Goal: Transaction & Acquisition: Purchase product/service

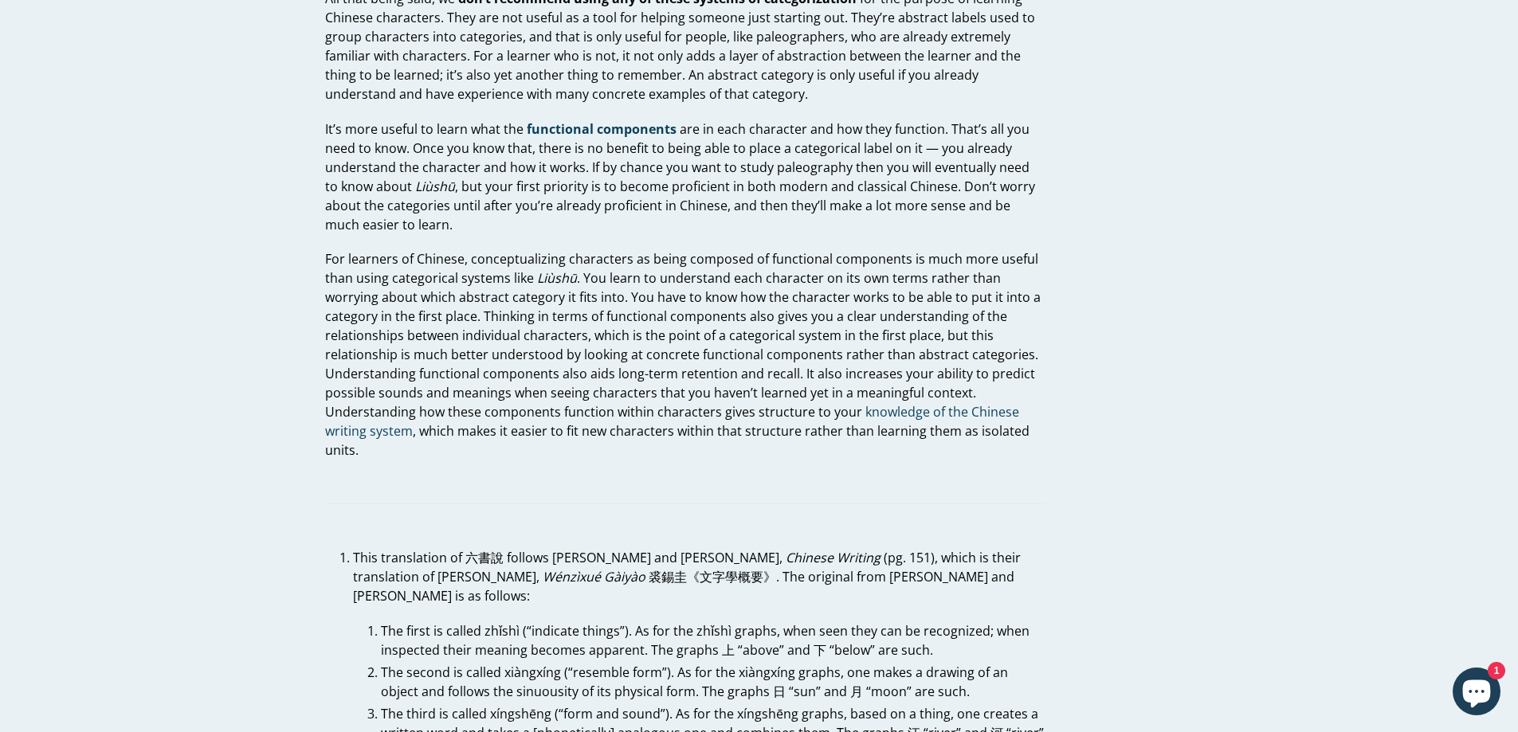
scroll to position [1833, 0]
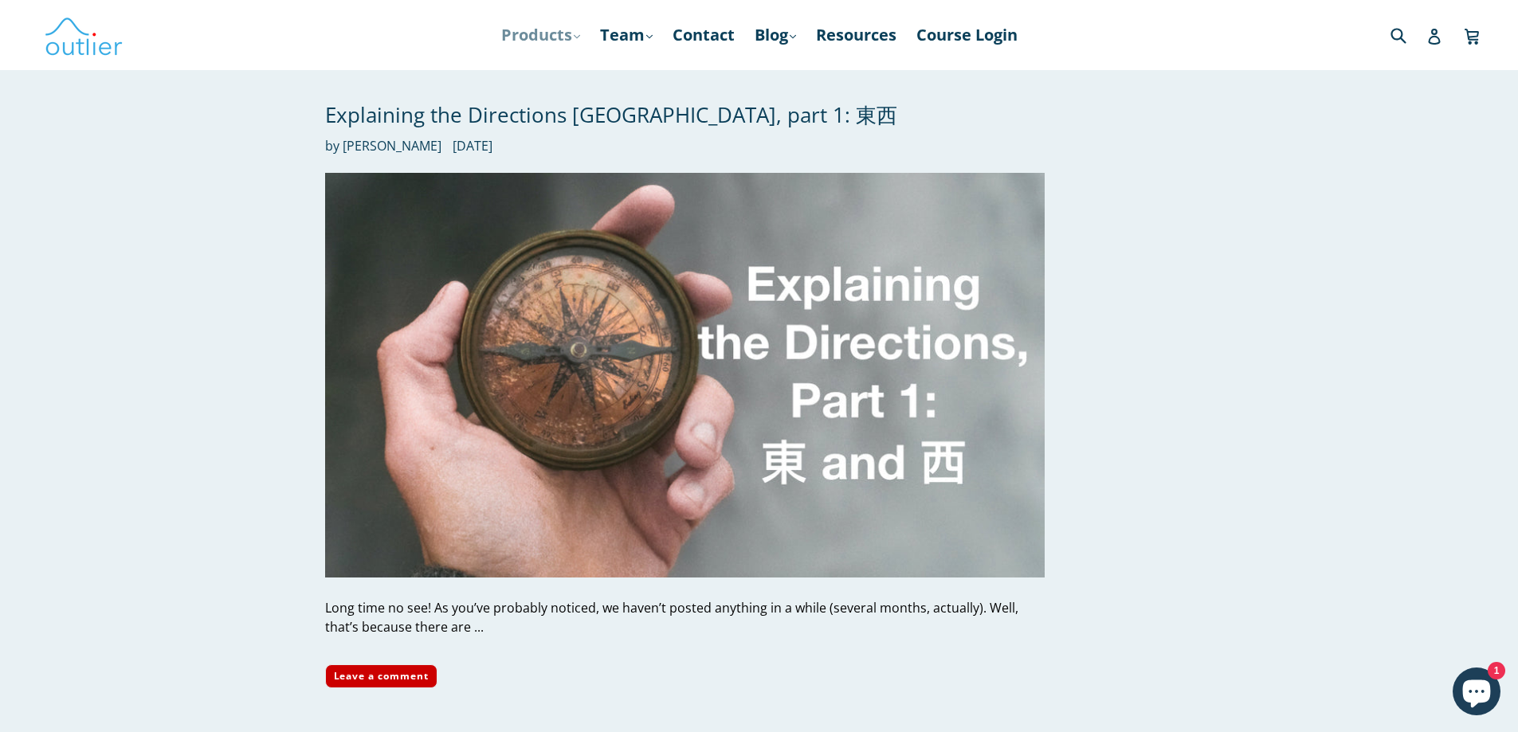
click at [522, 33] on link "Products .cls-1{fill:#231f20} expand" at bounding box center [540, 35] width 95 height 29
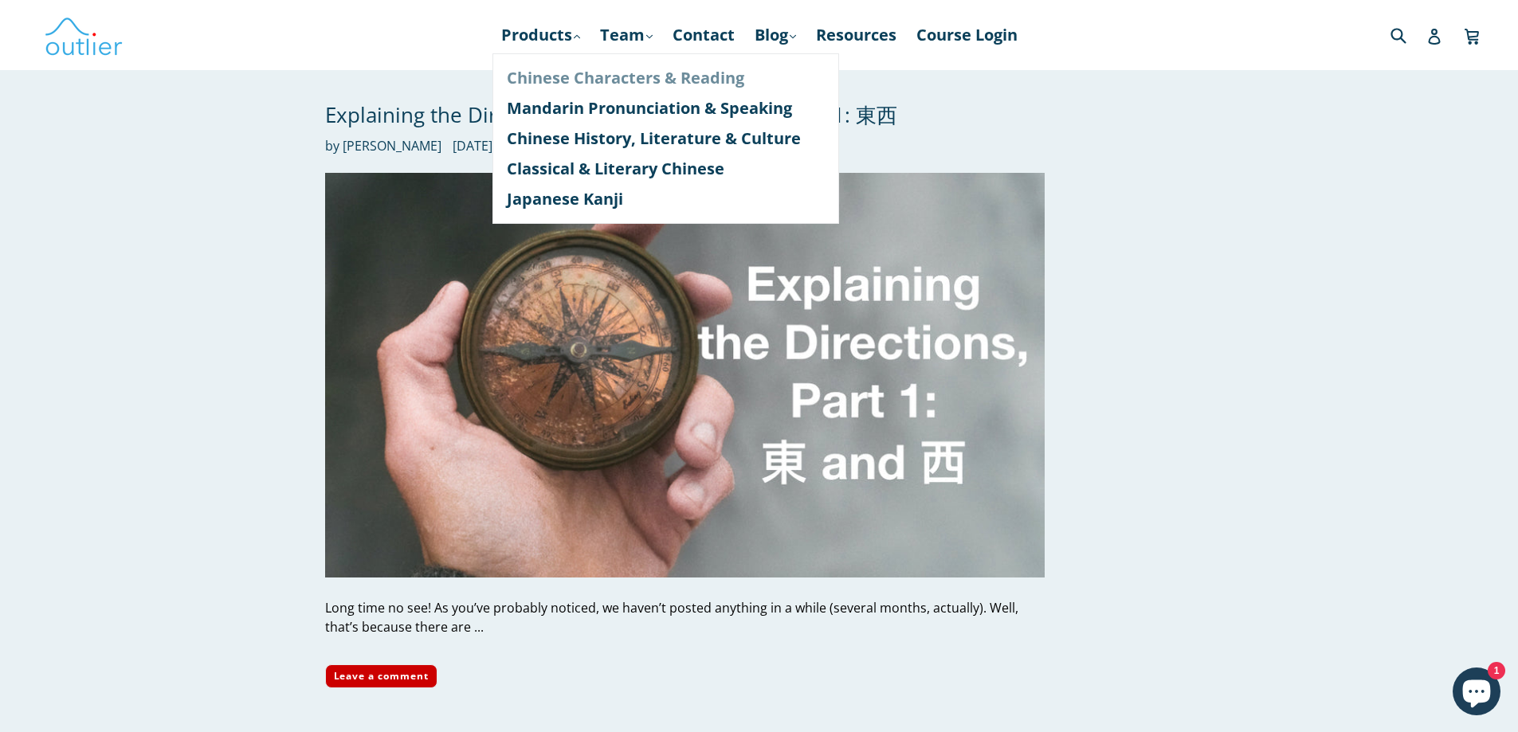
click at [513, 85] on link "Chinese Characters & Reading" at bounding box center [666, 78] width 318 height 30
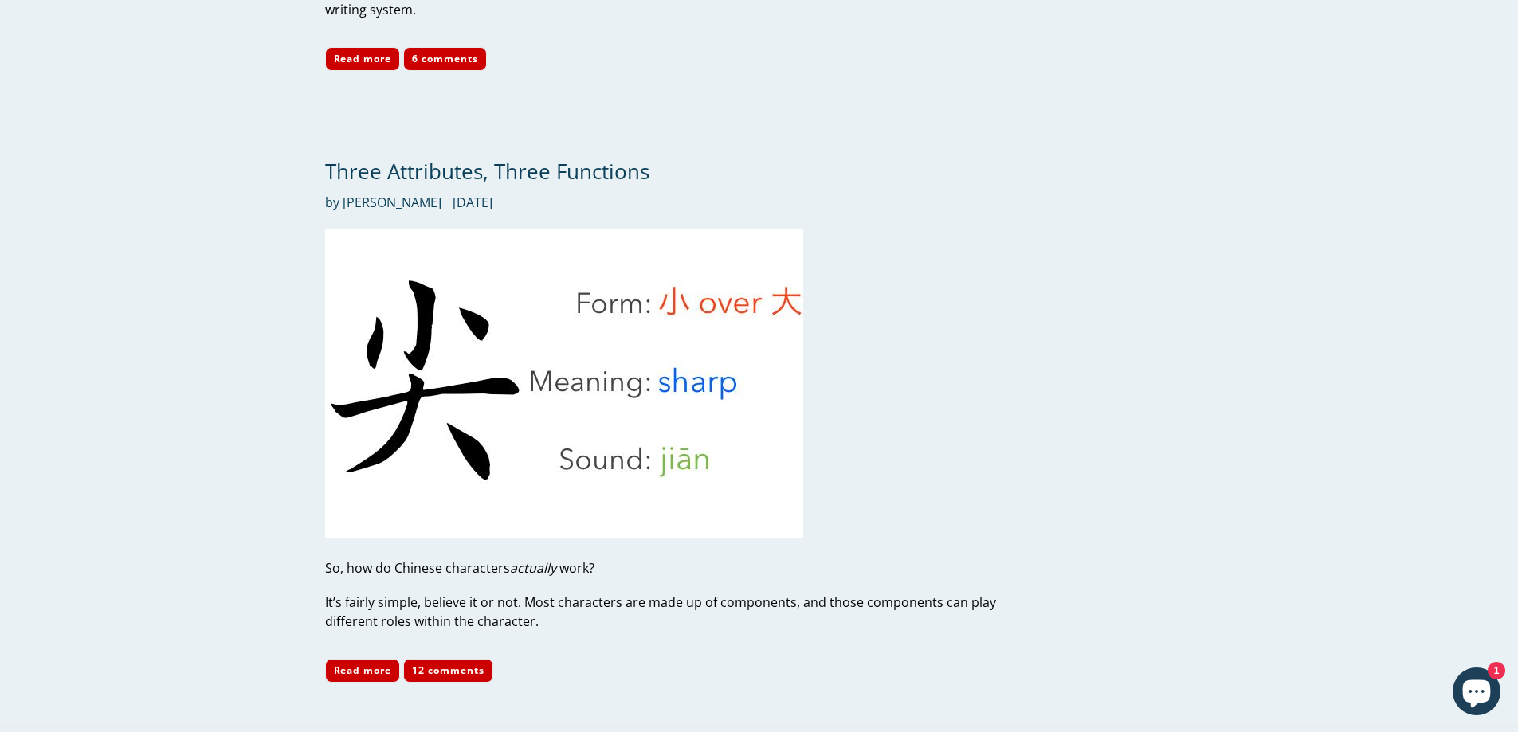
scroll to position [5978, 0]
